Goal: Task Accomplishment & Management: Complete application form

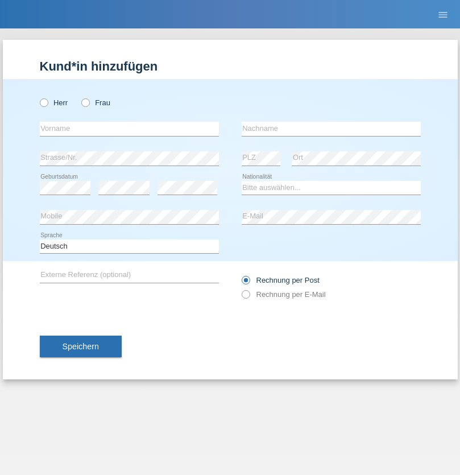
radio input "true"
click at [129, 129] on input "text" at bounding box center [129, 129] width 179 height 14
type input "[PERSON_NAME]"
click at [331, 129] on input "text" at bounding box center [331, 129] width 179 height 14
type input "Baciu"
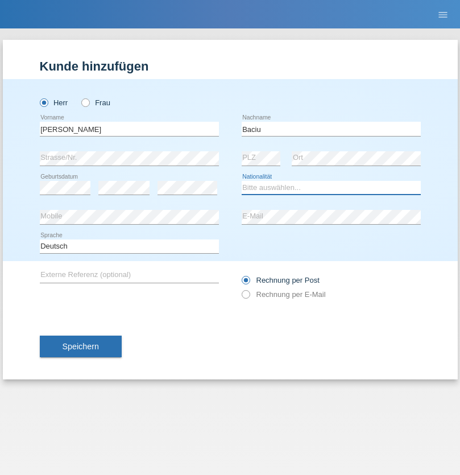
select select "OM"
select select "C"
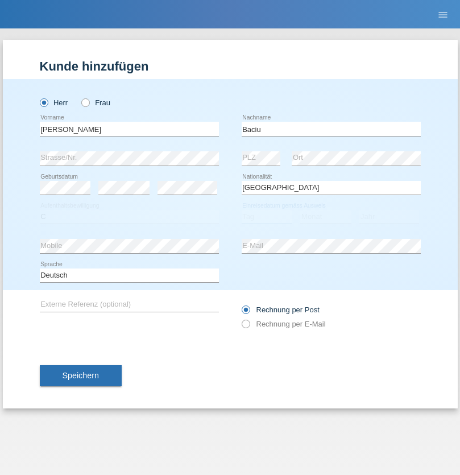
select select "20"
select select "03"
select select "2021"
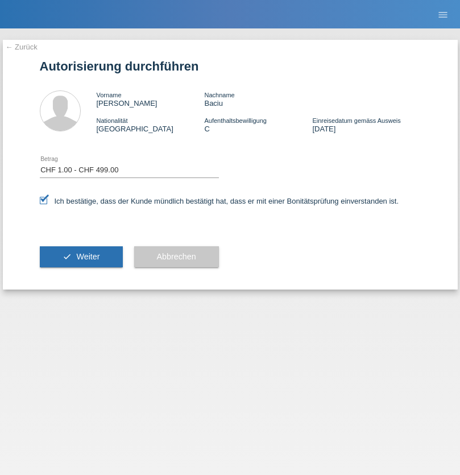
select select "1"
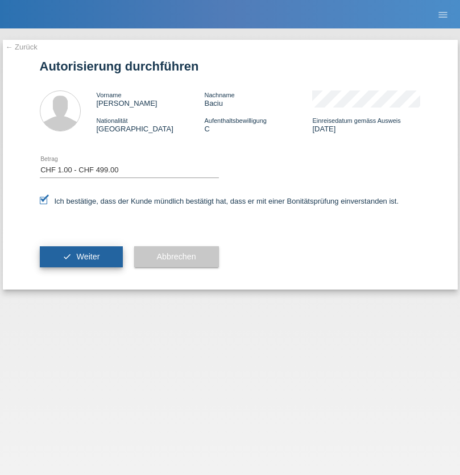
click at [81, 256] on span "Weiter" at bounding box center [87, 256] width 23 height 9
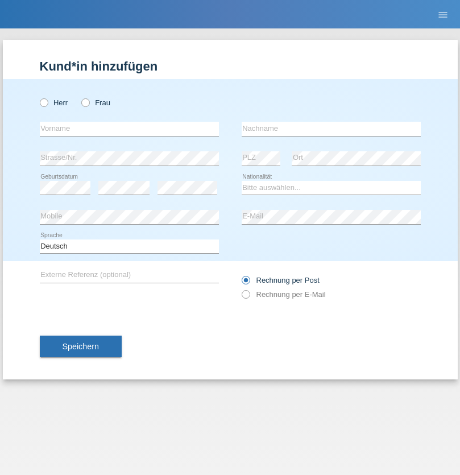
radio input "true"
click at [129, 129] on input "text" at bounding box center [129, 129] width 179 height 14
type input "[PERSON_NAME]"
click at [331, 129] on input "text" at bounding box center [331, 129] width 179 height 14
type input "Baciu"
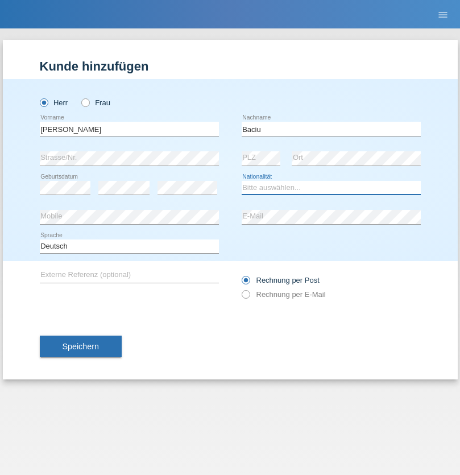
select select "OM"
select select "C"
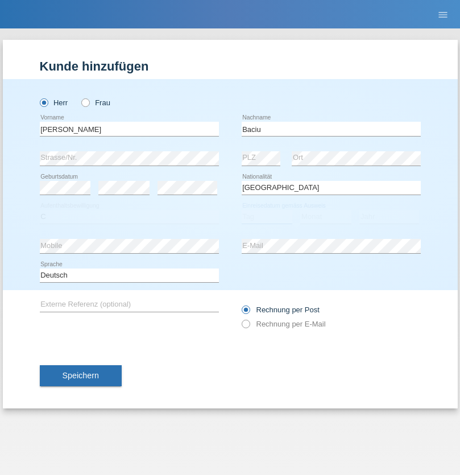
select select "20"
select select "03"
select select "2021"
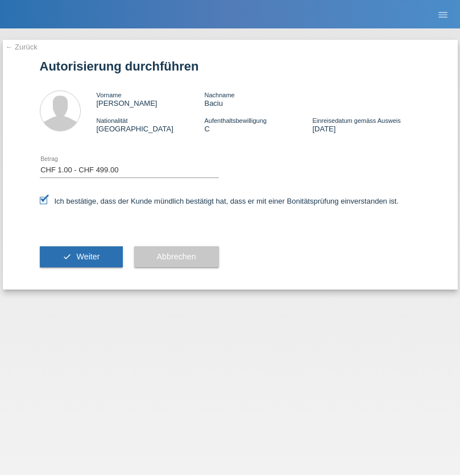
select select "1"
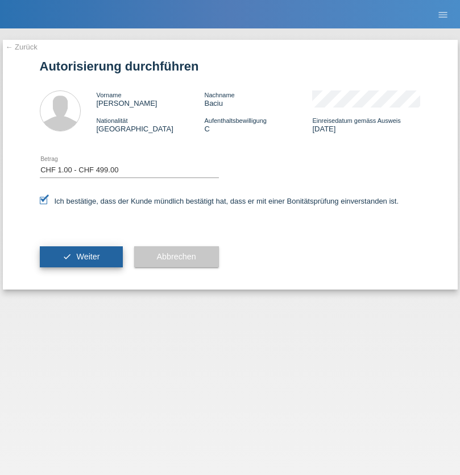
click at [81, 256] on span "Weiter" at bounding box center [87, 256] width 23 height 9
